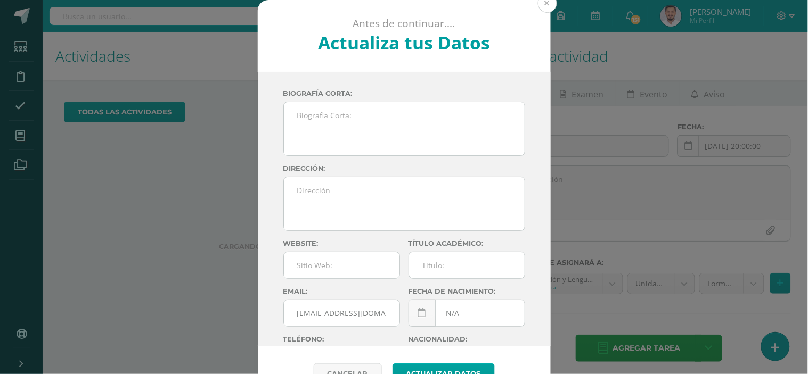
click at [547, 5] on button at bounding box center [547, 3] width 19 height 19
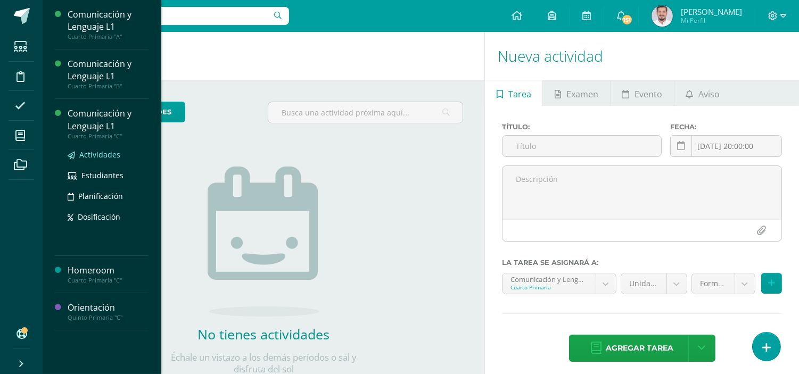
click at [98, 153] on span "Actividades" at bounding box center [99, 155] width 41 height 10
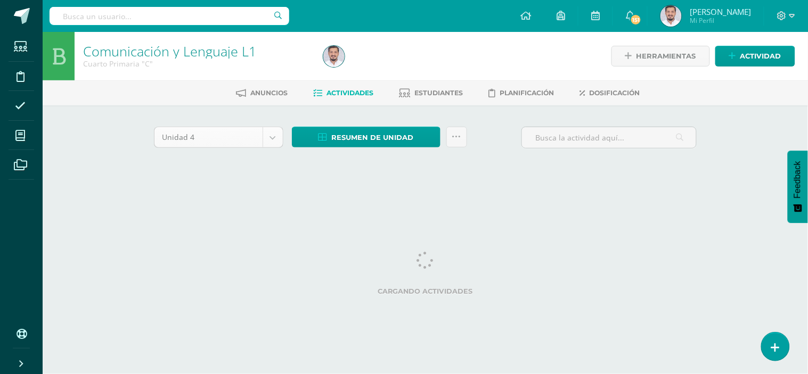
click at [275, 134] on body "Estudiantes Disciplina Asistencia Mis cursos Archivos Soporte Ayuda Reportar un…" at bounding box center [404, 99] width 808 height 199
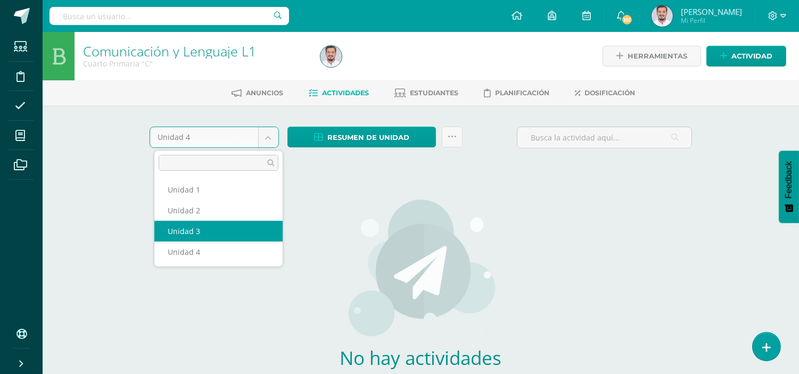
select select "Unidad 3"
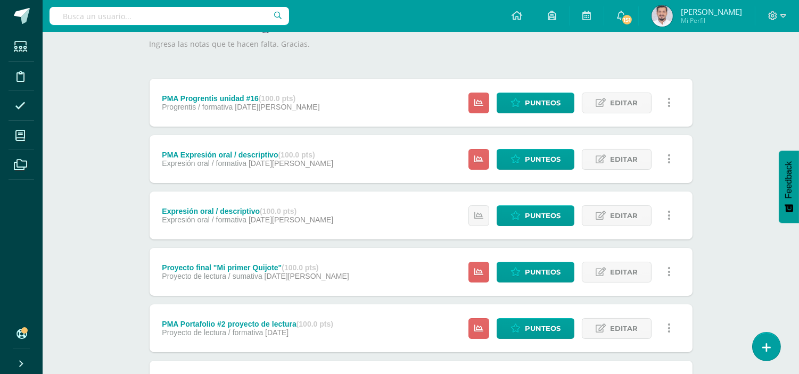
scroll to position [160, 0]
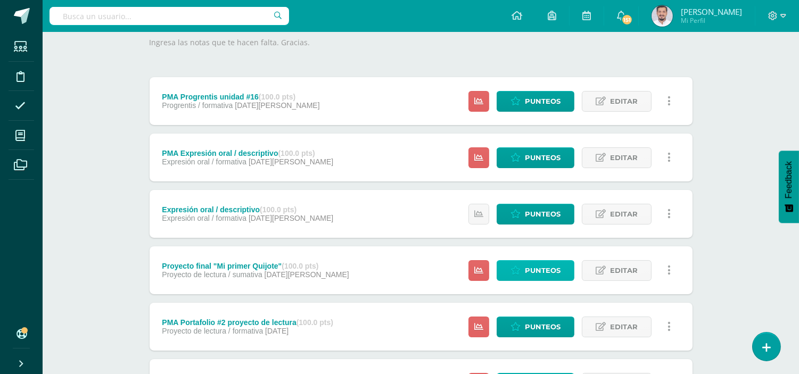
click at [529, 265] on span "Punteos" at bounding box center [543, 271] width 36 height 20
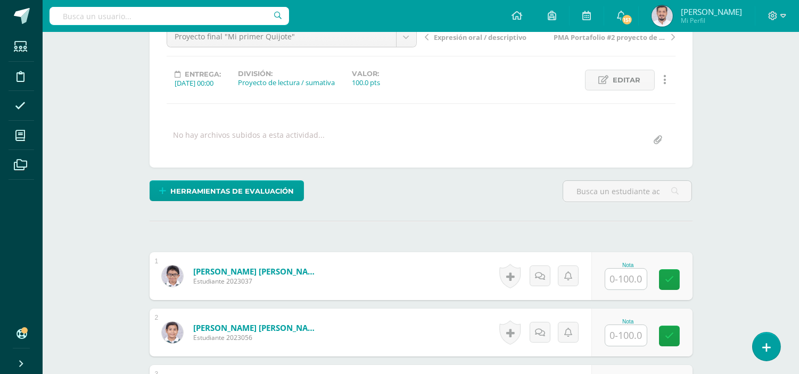
scroll to position [118, 0]
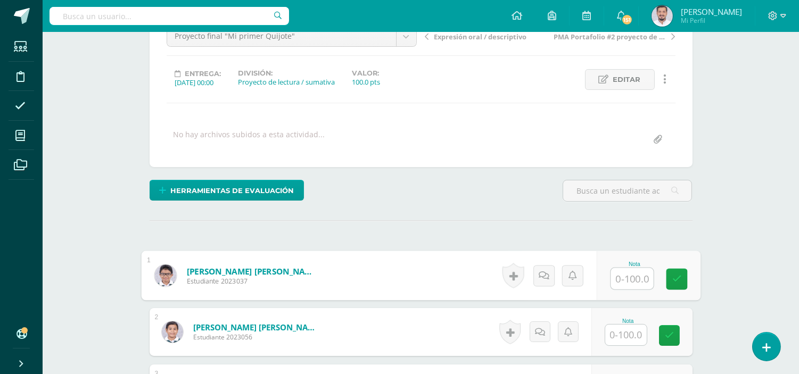
click at [626, 274] on input "text" at bounding box center [632, 278] width 43 height 21
type input "55"
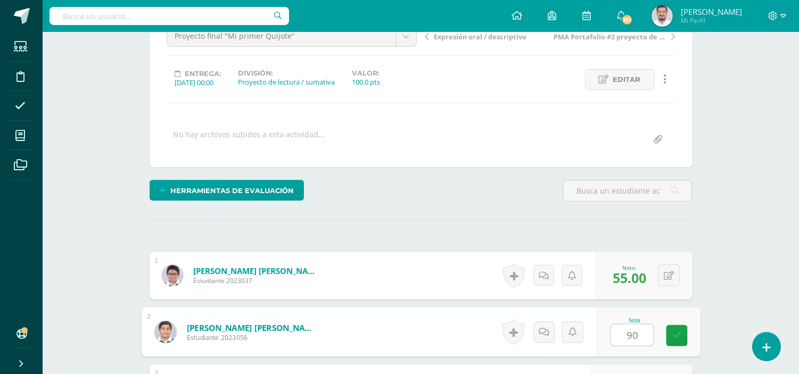
type input "90"
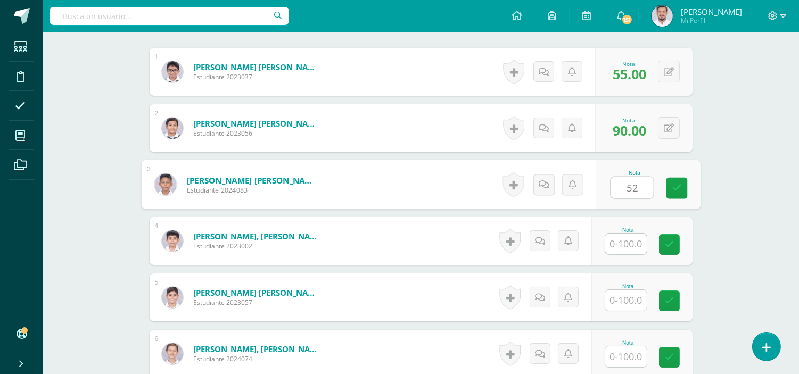
type input "52"
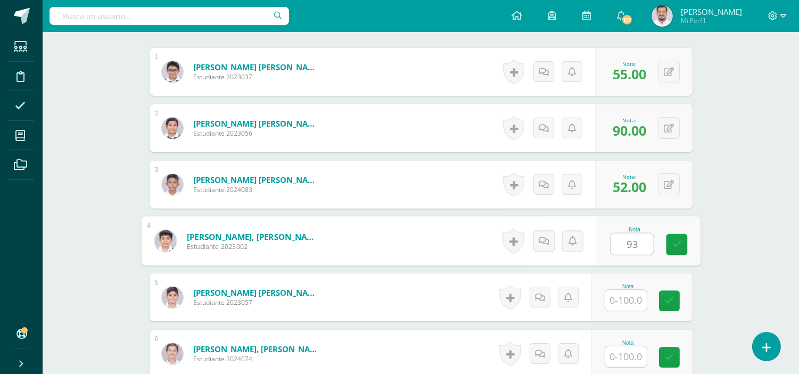
type input "93"
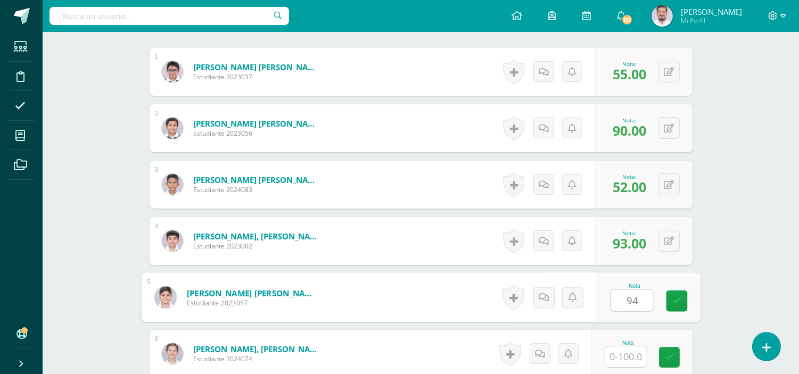
type input "94"
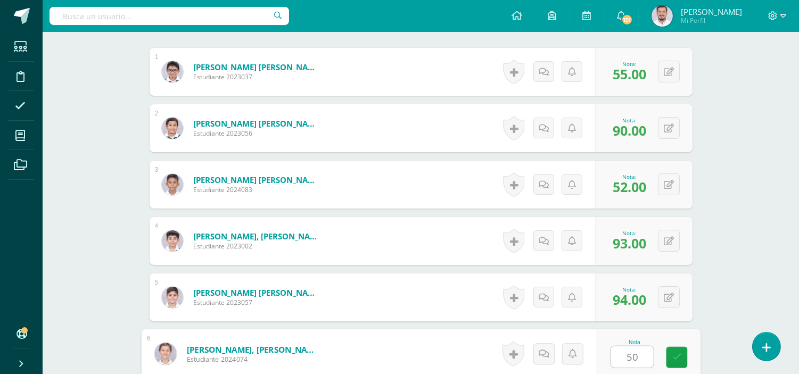
type input "50"
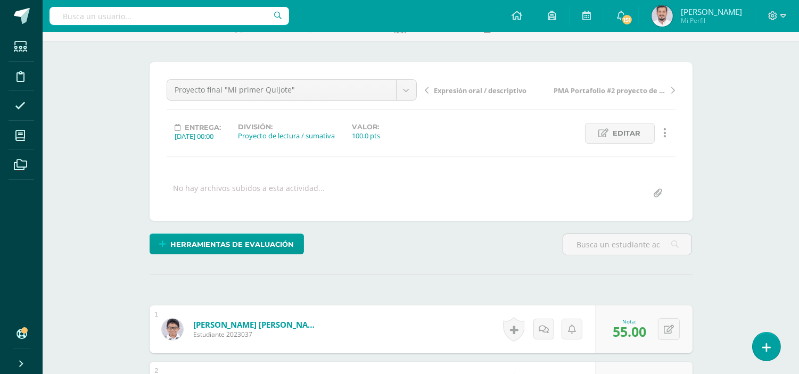
scroll to position [0, 0]
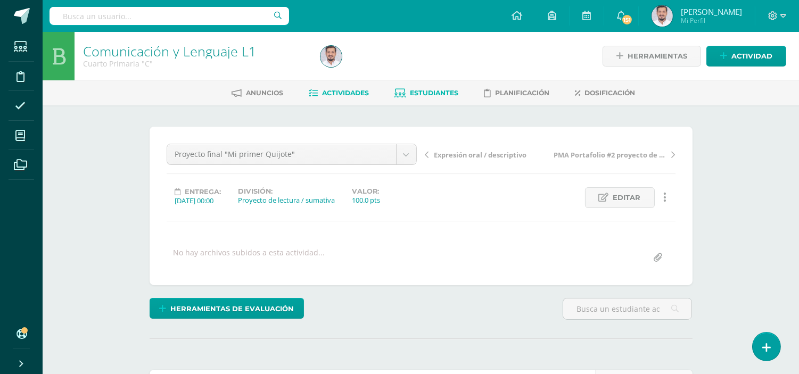
click at [426, 95] on span "Estudiantes" at bounding box center [435, 93] width 48 height 8
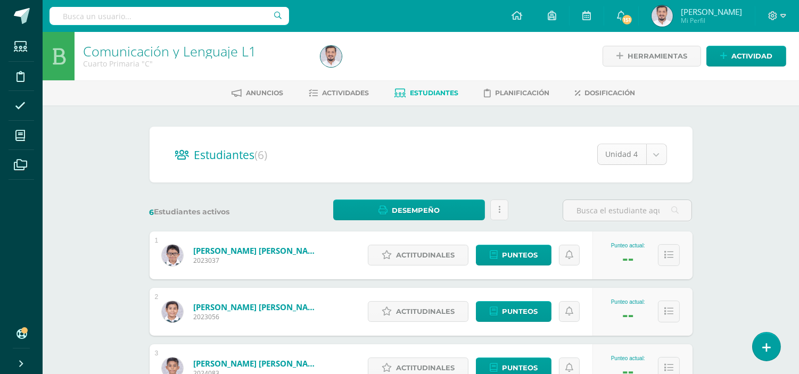
click at [663, 156] on body "Estudiantes Disciplina Asistencia Mis cursos Archivos Soporte Ayuda Reportar un…" at bounding box center [399, 316] width 799 height 633
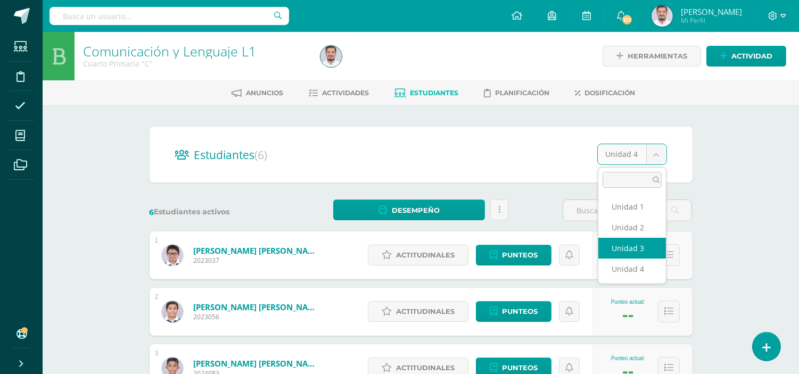
select select "/dashboard/teacher/section/5689/students/?unit=236826"
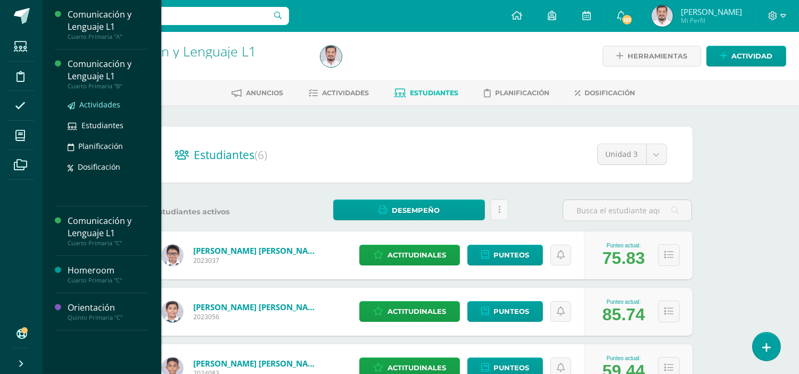
click at [105, 105] on span "Actividades" at bounding box center [99, 105] width 41 height 10
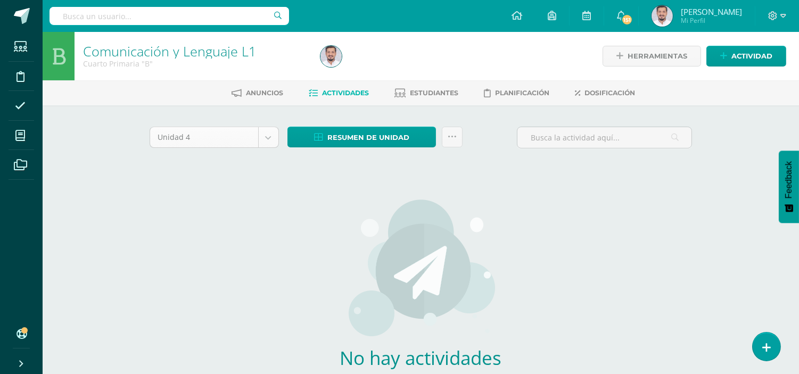
click at [272, 141] on body "Estudiantes Disciplina Asistencia Mis cursos Archivos Soporte Ayuda Reportar un…" at bounding box center [399, 229] width 799 height 458
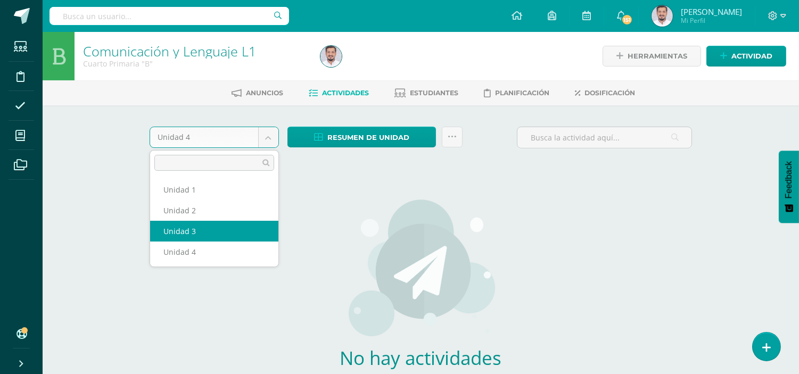
select select "Unidad 3"
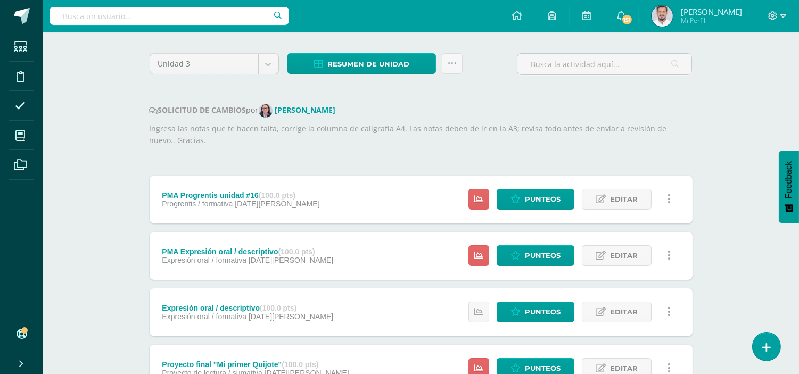
scroll to position [76, 0]
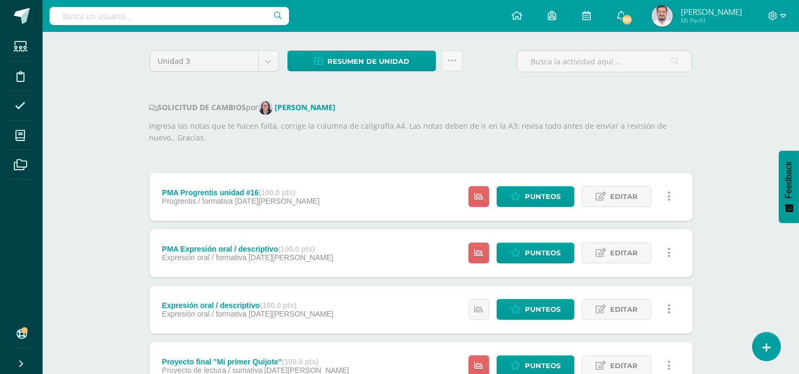
click at [495, 332] on div "Estatus de Actividad: 0 Estudiantes sin calificar 0 Estudiantes con cero Media …" at bounding box center [573, 310] width 240 height 48
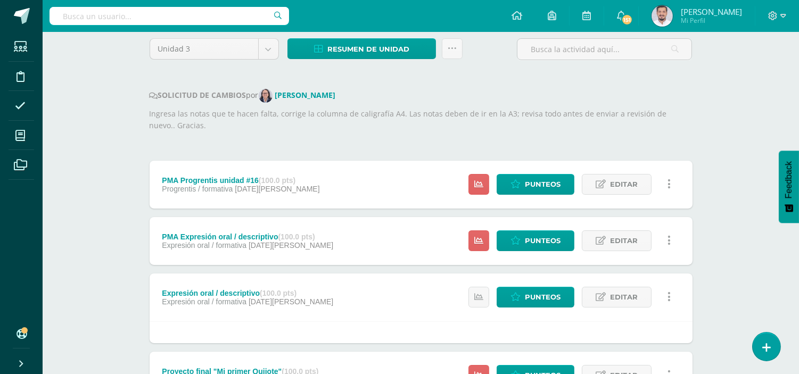
scroll to position [113, 0]
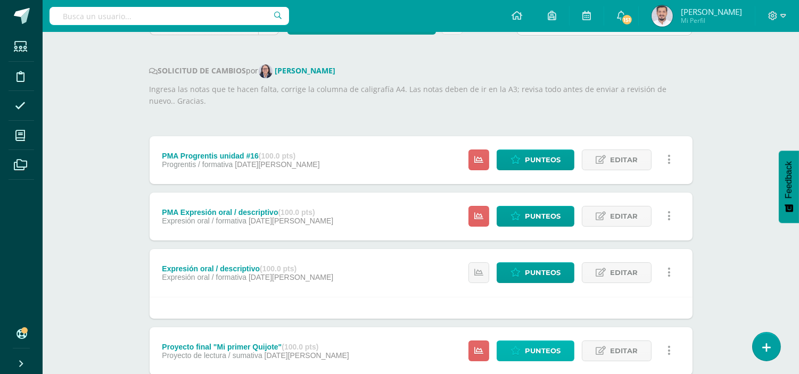
click at [528, 349] on span "Punteos" at bounding box center [543, 351] width 36 height 20
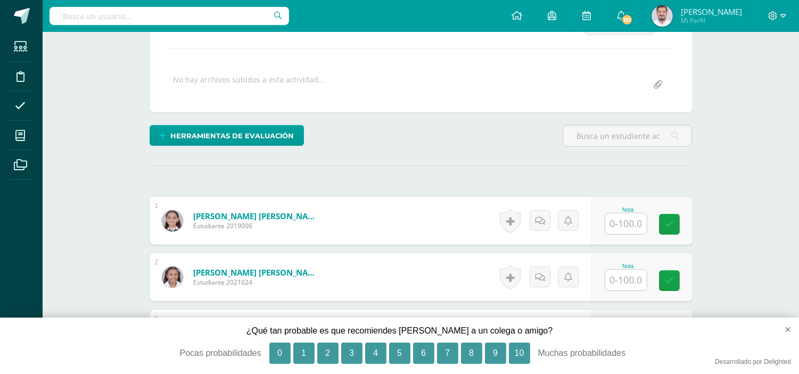
scroll to position [174, 0]
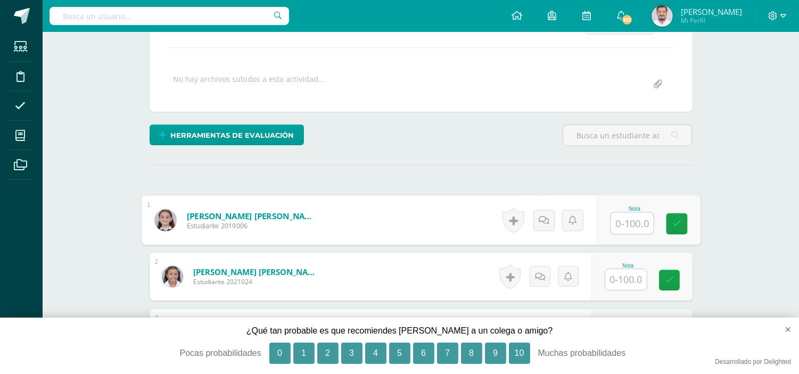
click at [620, 222] on input "text" at bounding box center [632, 223] width 43 height 21
type input "49"
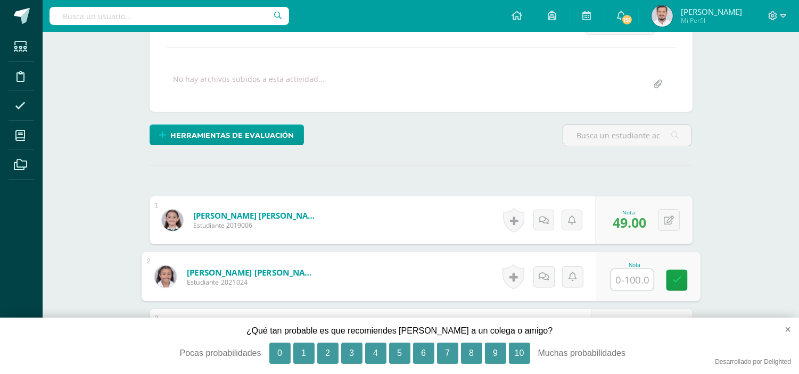
scroll to position [174, 0]
type input "68"
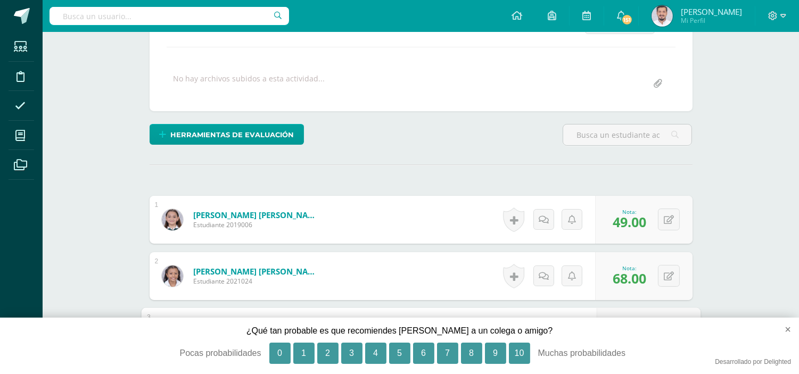
type input "84"
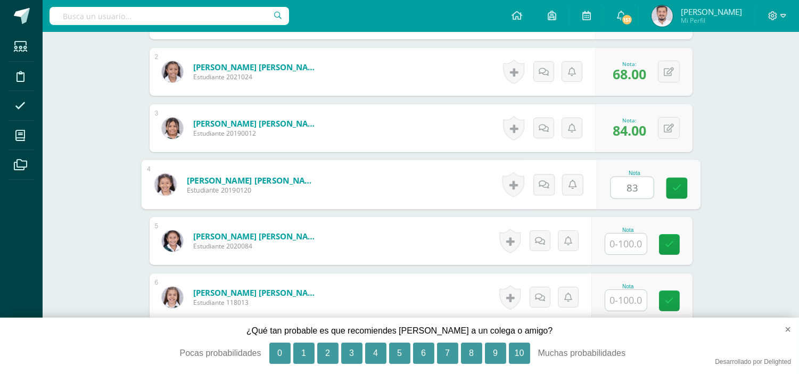
type input "83"
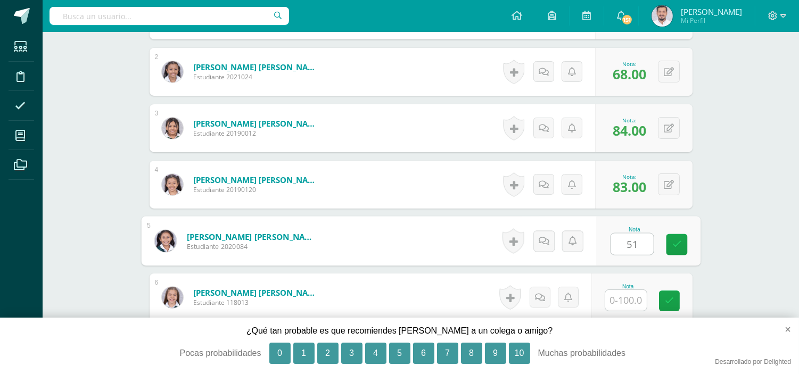
type input "51"
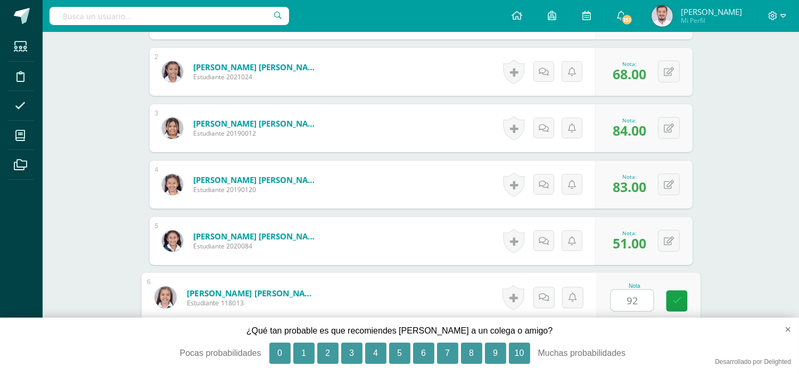
type input "92"
type input "81"
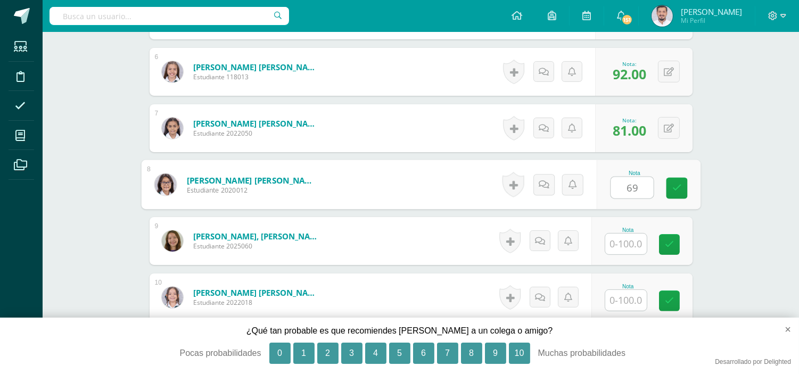
type input "69"
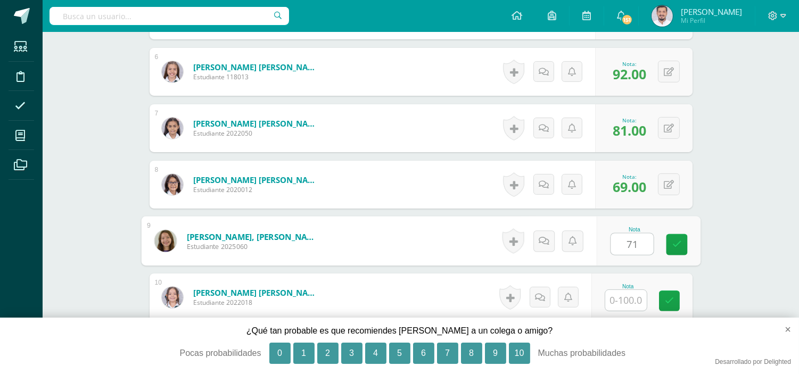
type input "71"
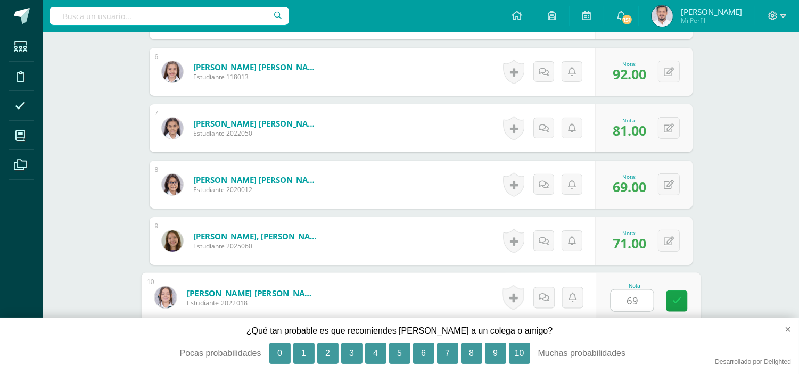
type input "69"
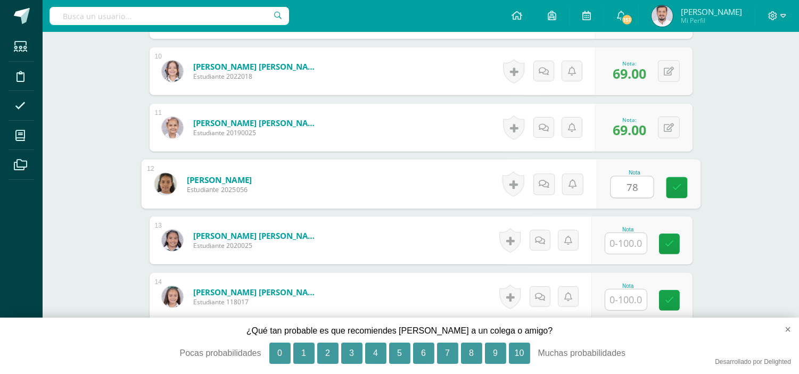
type input "78"
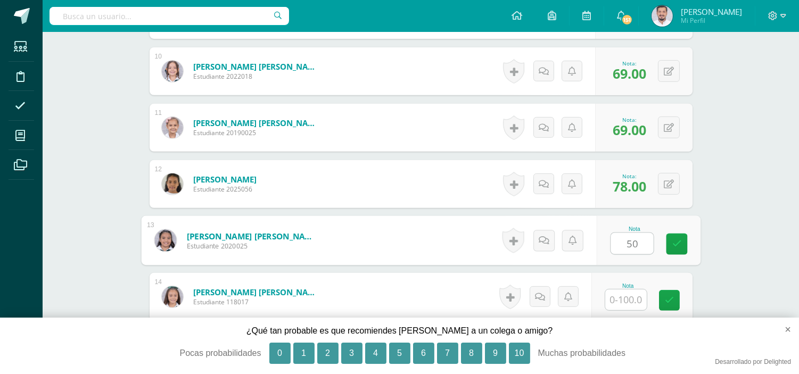
type input "50"
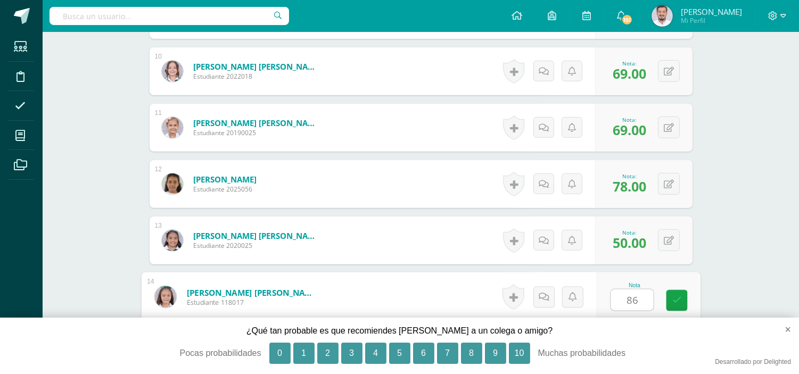
type input "86"
type input "90"
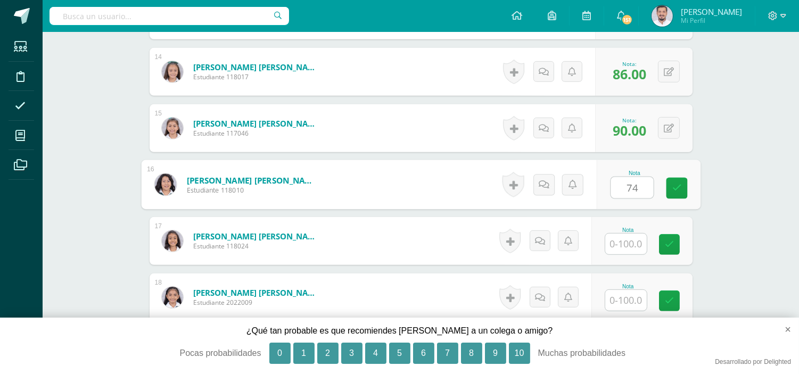
type input "74"
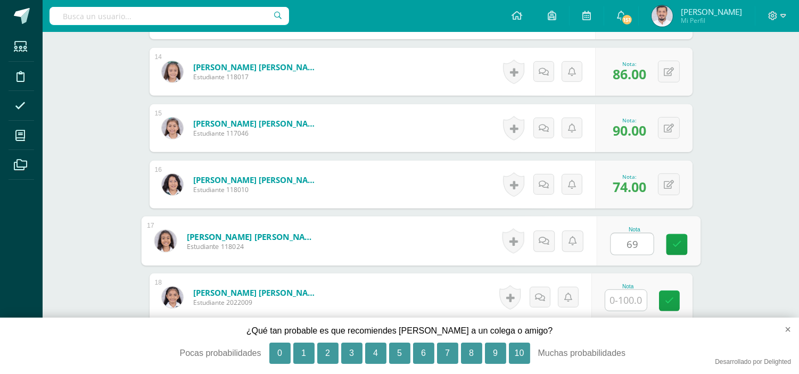
type input "69"
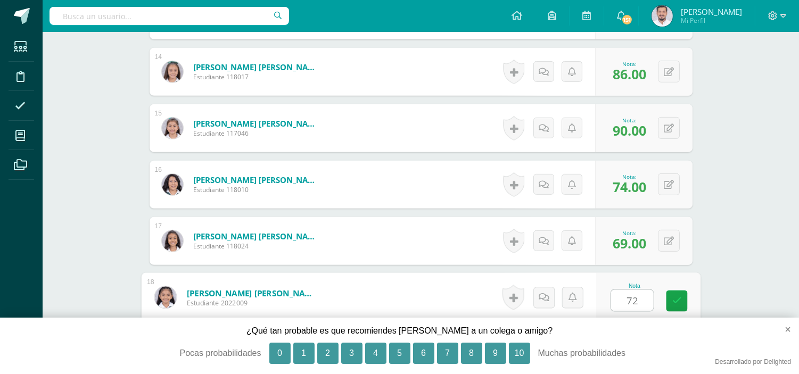
type input "72"
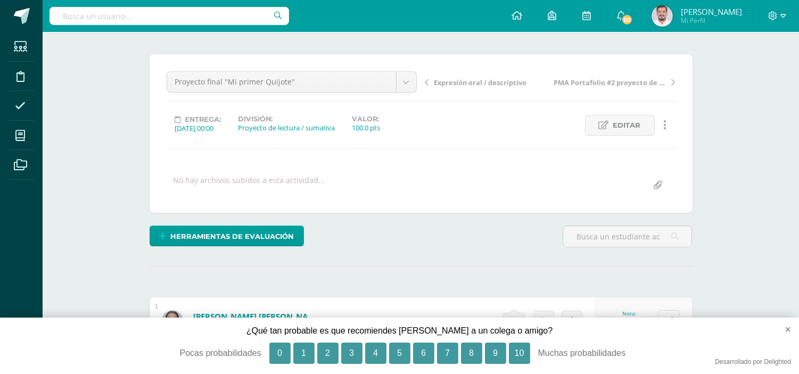
scroll to position [0, 0]
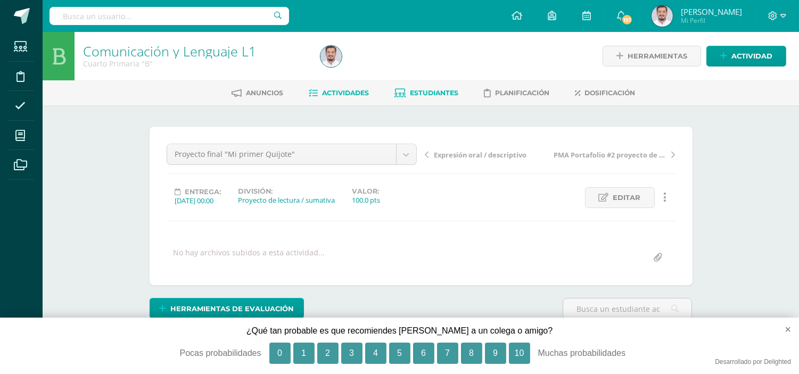
click at [432, 94] on span "Estudiantes" at bounding box center [435, 93] width 48 height 8
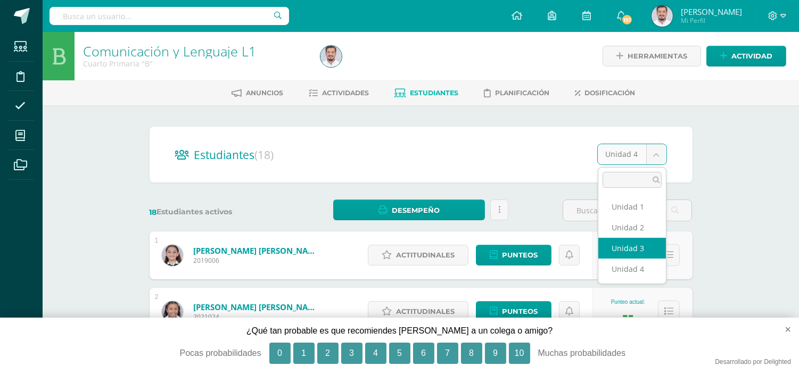
select select "/dashboard/teacher/section/5673/students/?unit=236618"
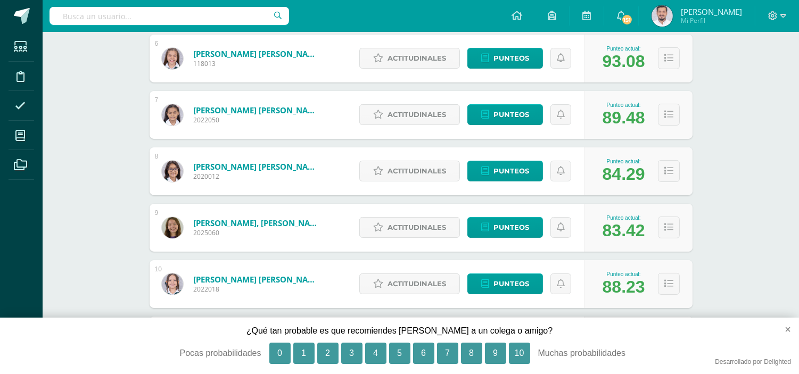
scroll to position [487, 0]
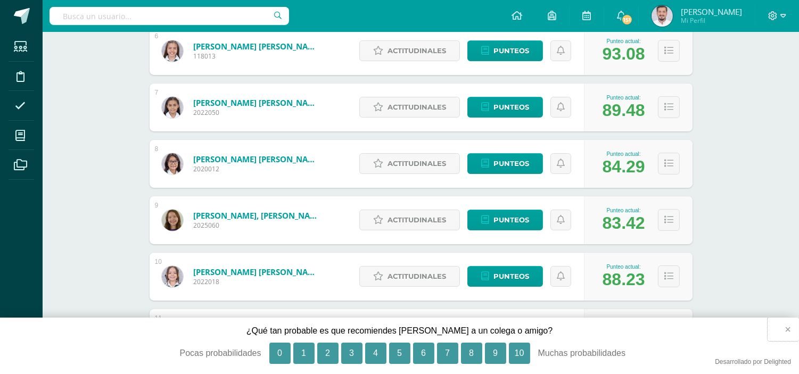
click at [786, 331] on button "×" at bounding box center [783, 329] width 31 height 23
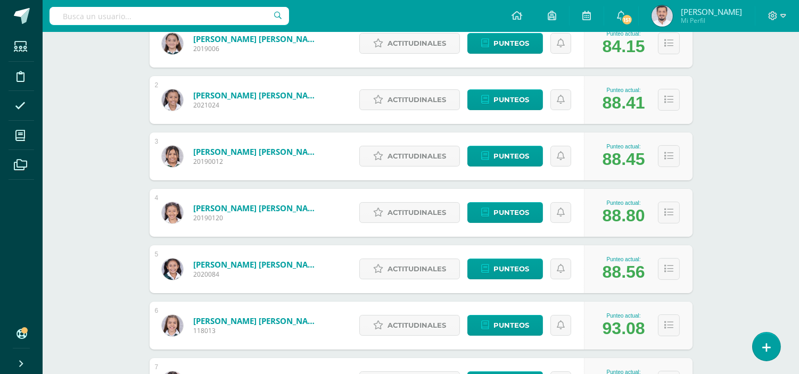
scroll to position [0, 0]
